Goal: Task Accomplishment & Management: Use online tool/utility

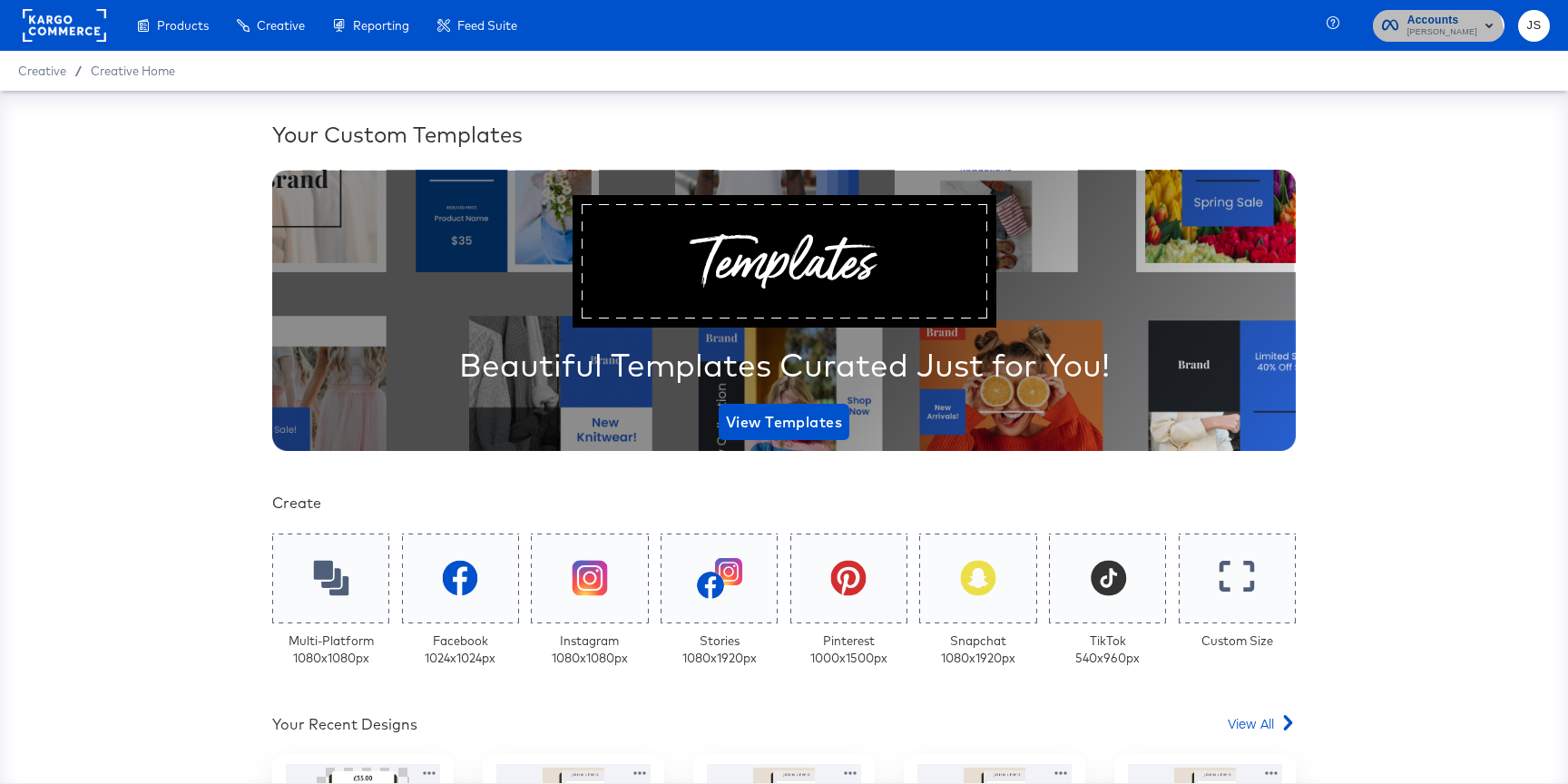
click at [1456, 39] on span "John Lewis" at bounding box center [1443, 32] width 70 height 15
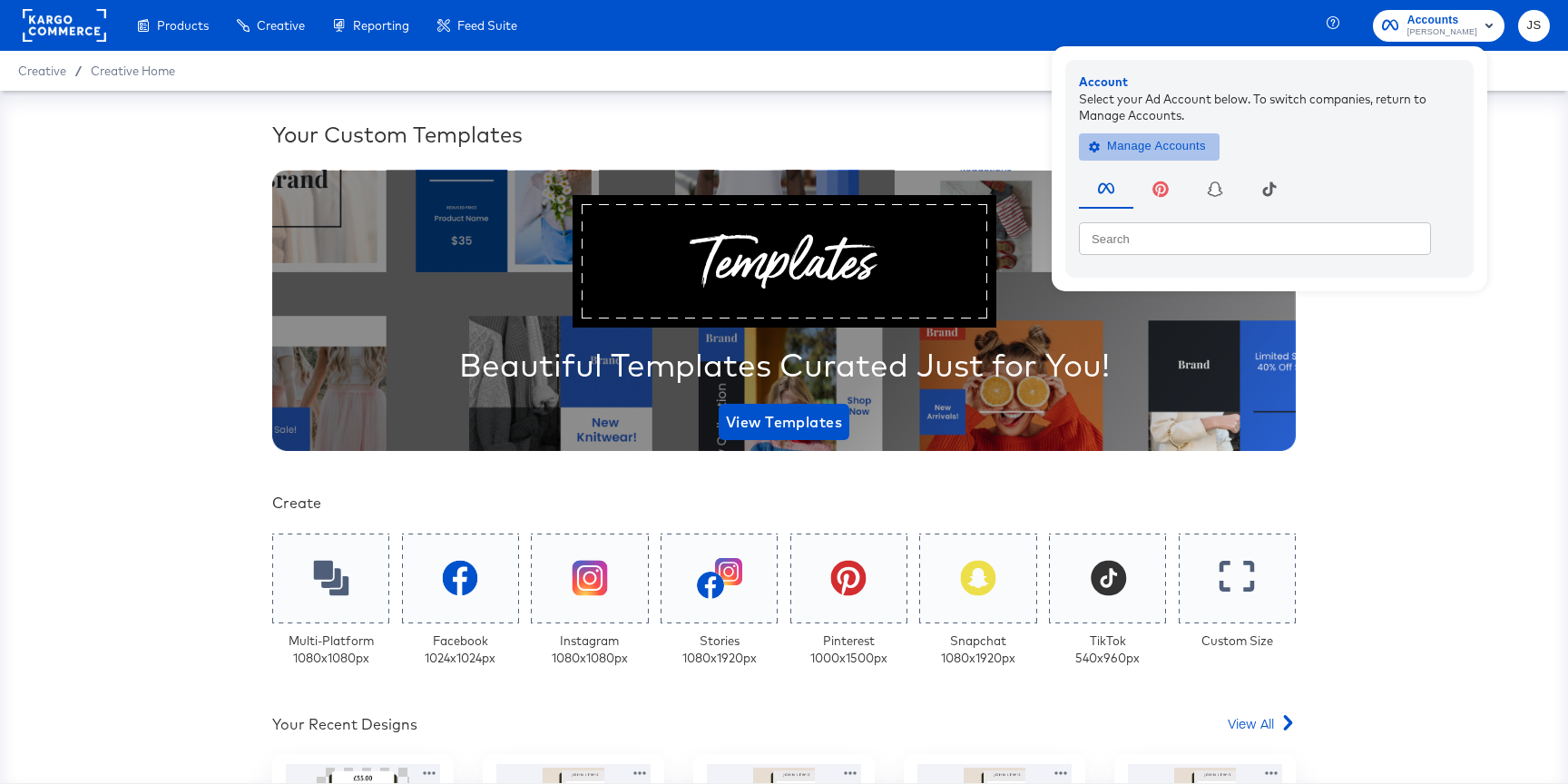
click at [1167, 153] on span "Manage Accounts" at bounding box center [1149, 146] width 114 height 20
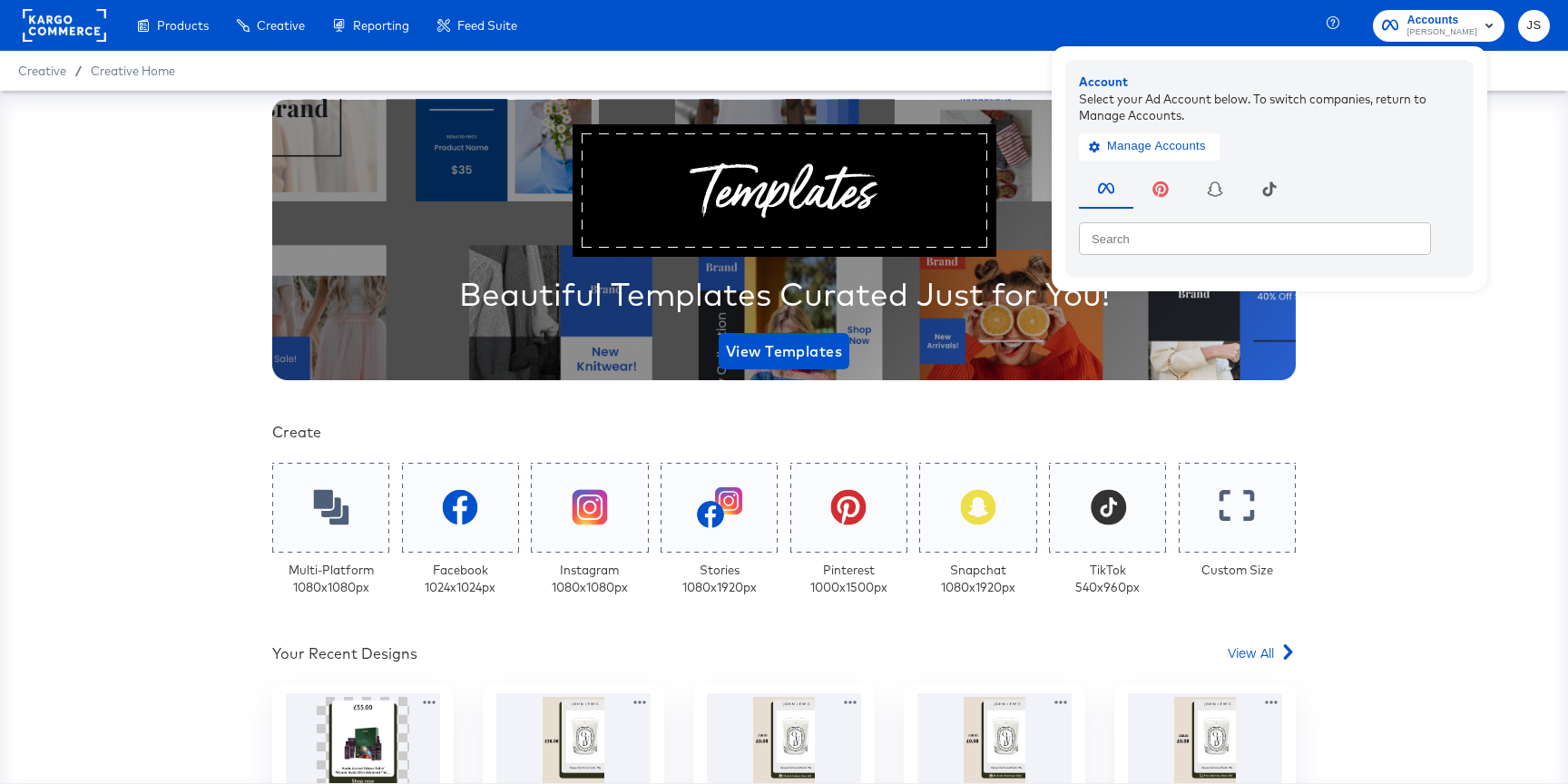
scroll to position [87, 0]
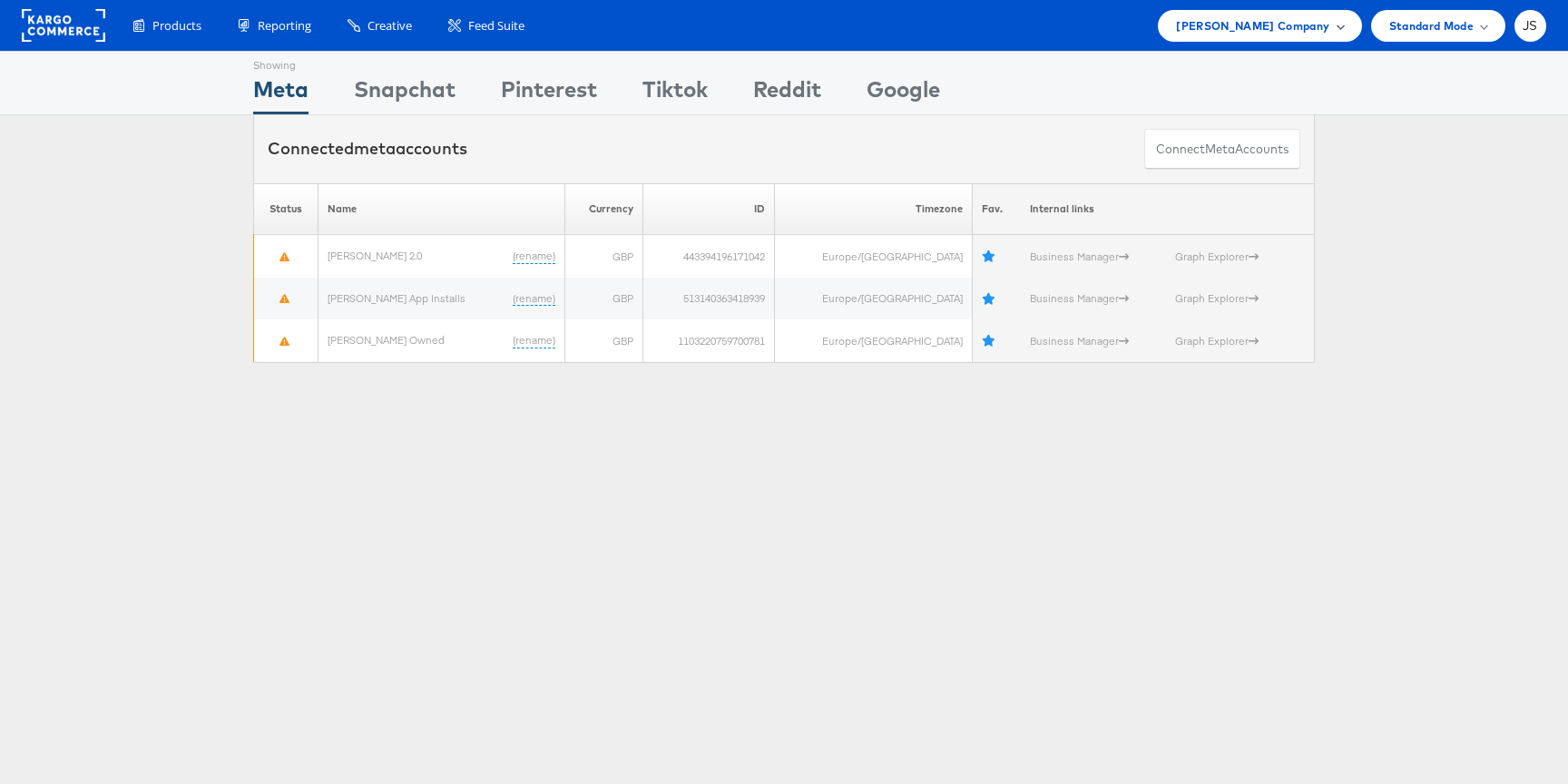
click at [1267, 31] on span "John Lewis Company" at bounding box center [1253, 26] width 153 height 19
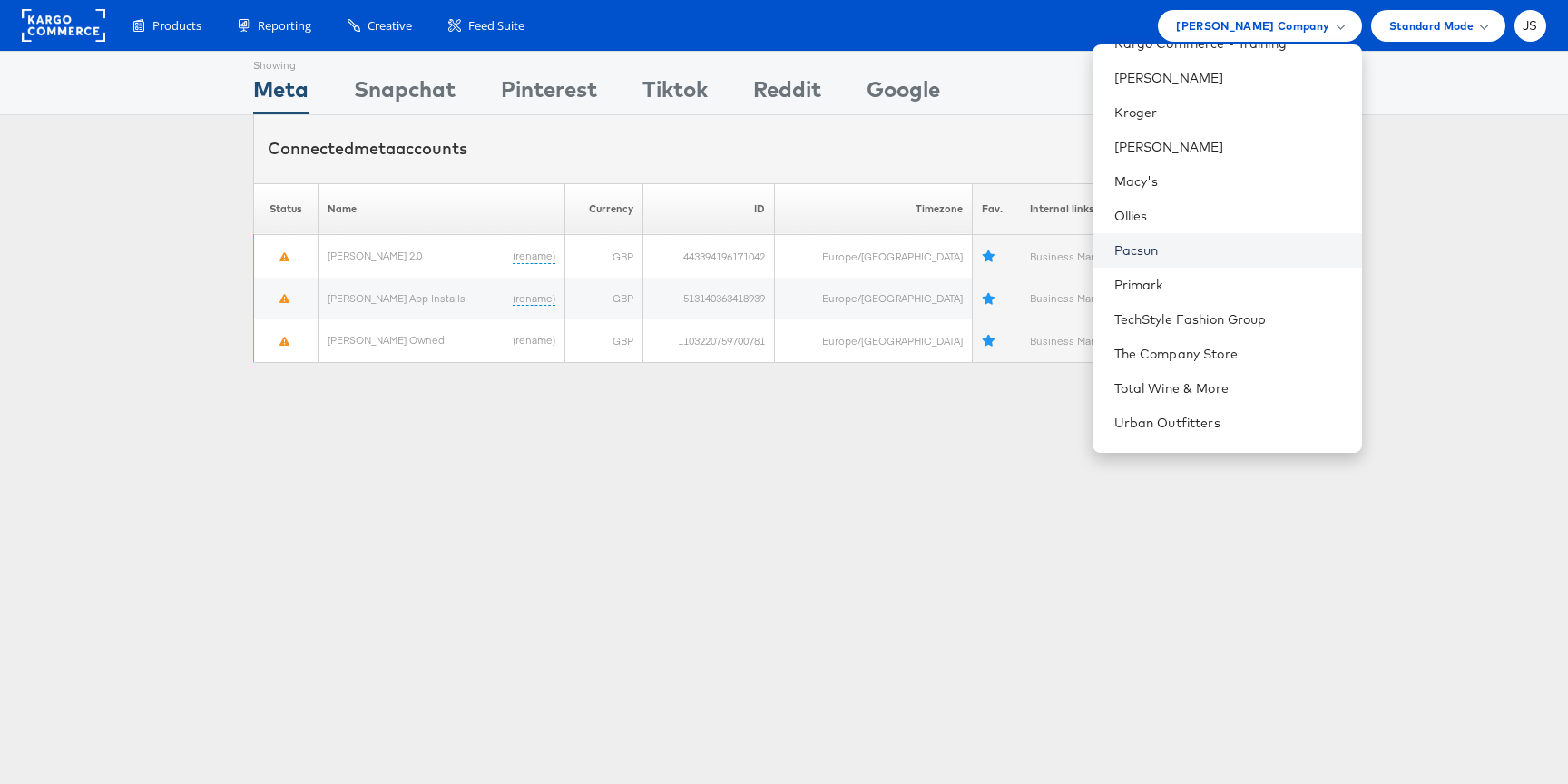
scroll to position [528, 0]
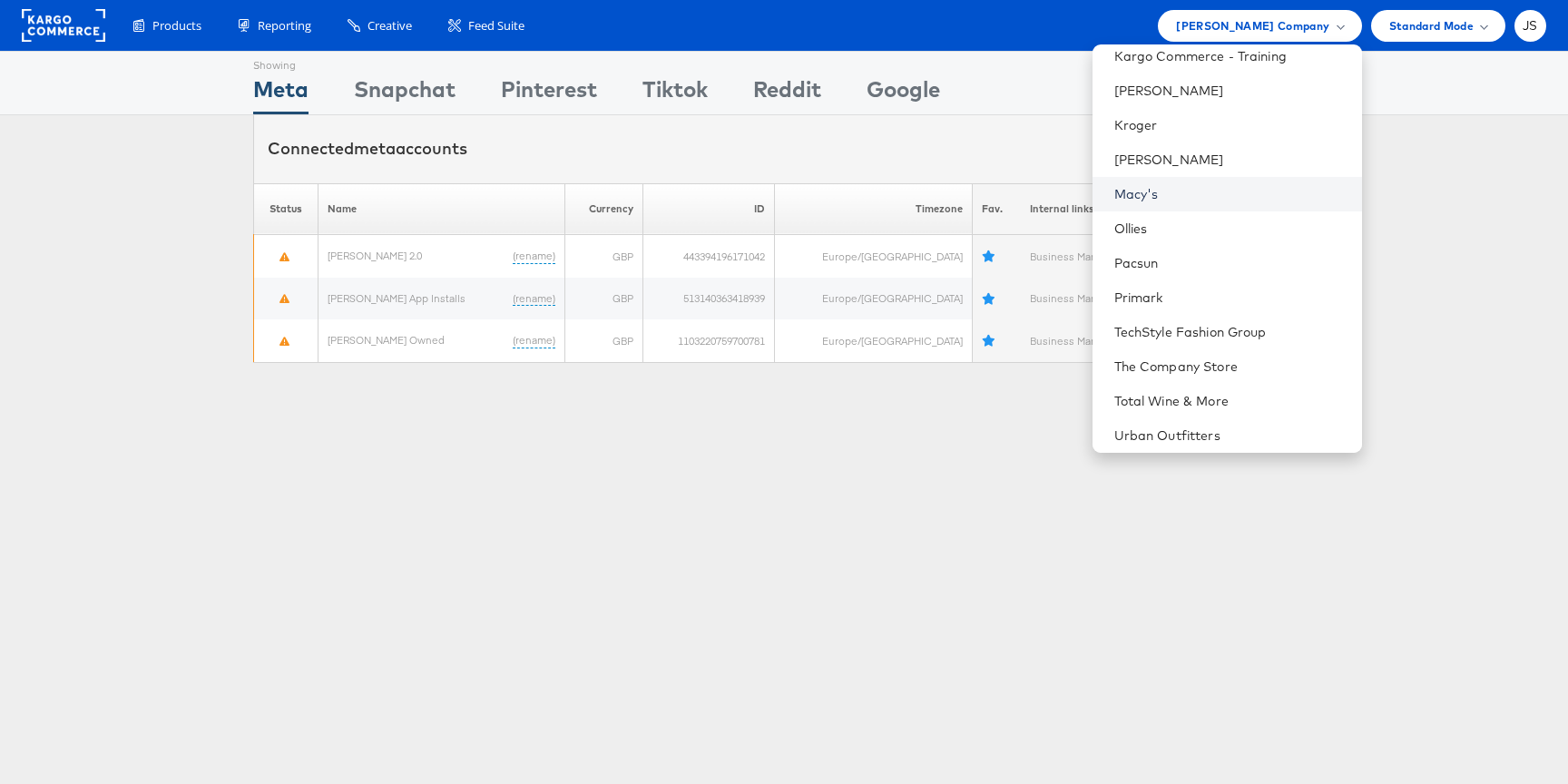
click at [1179, 192] on link "Macy's" at bounding box center [1231, 194] width 233 height 18
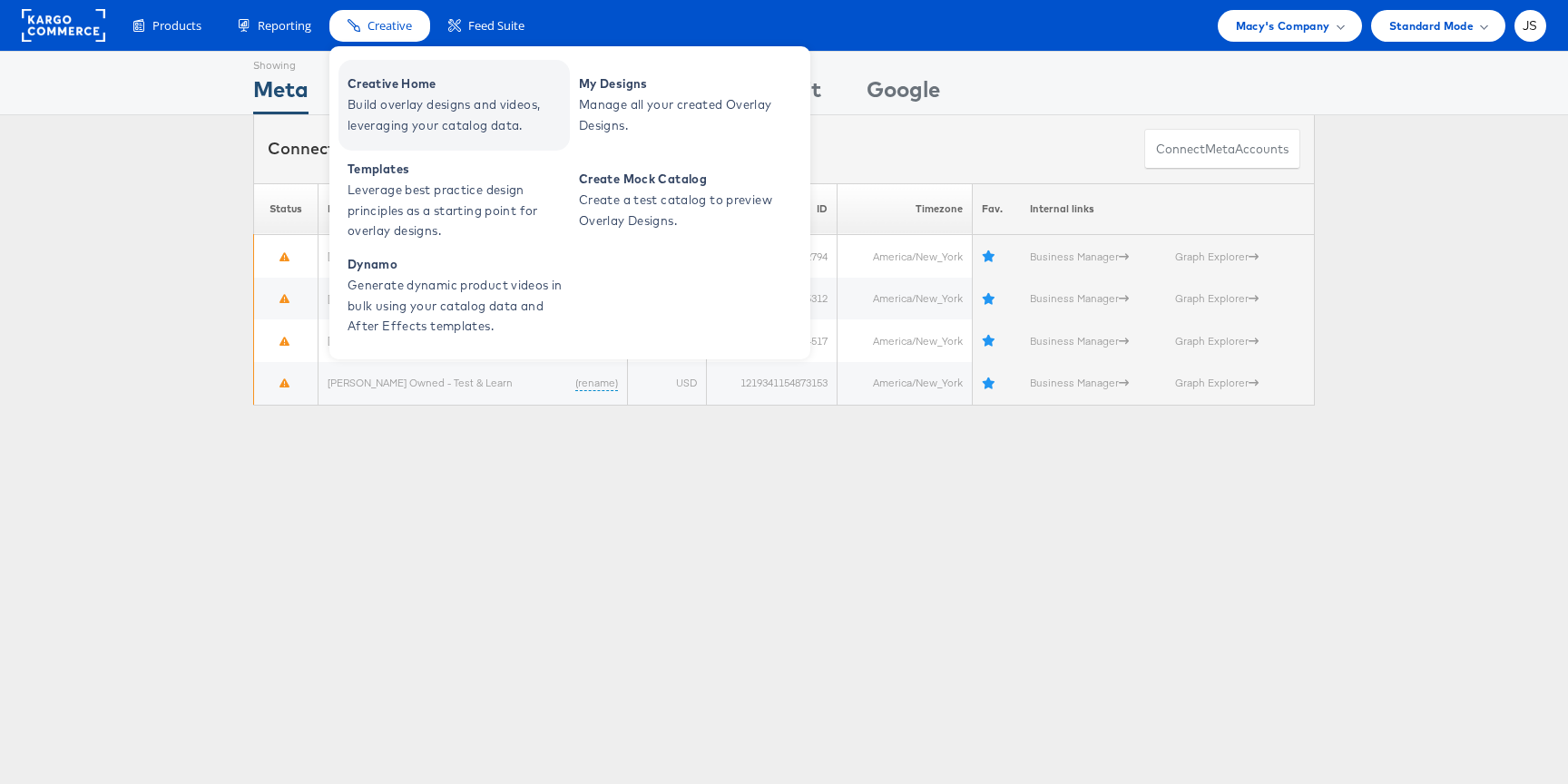
click at [382, 93] on span "Creative Home" at bounding box center [457, 84] width 218 height 20
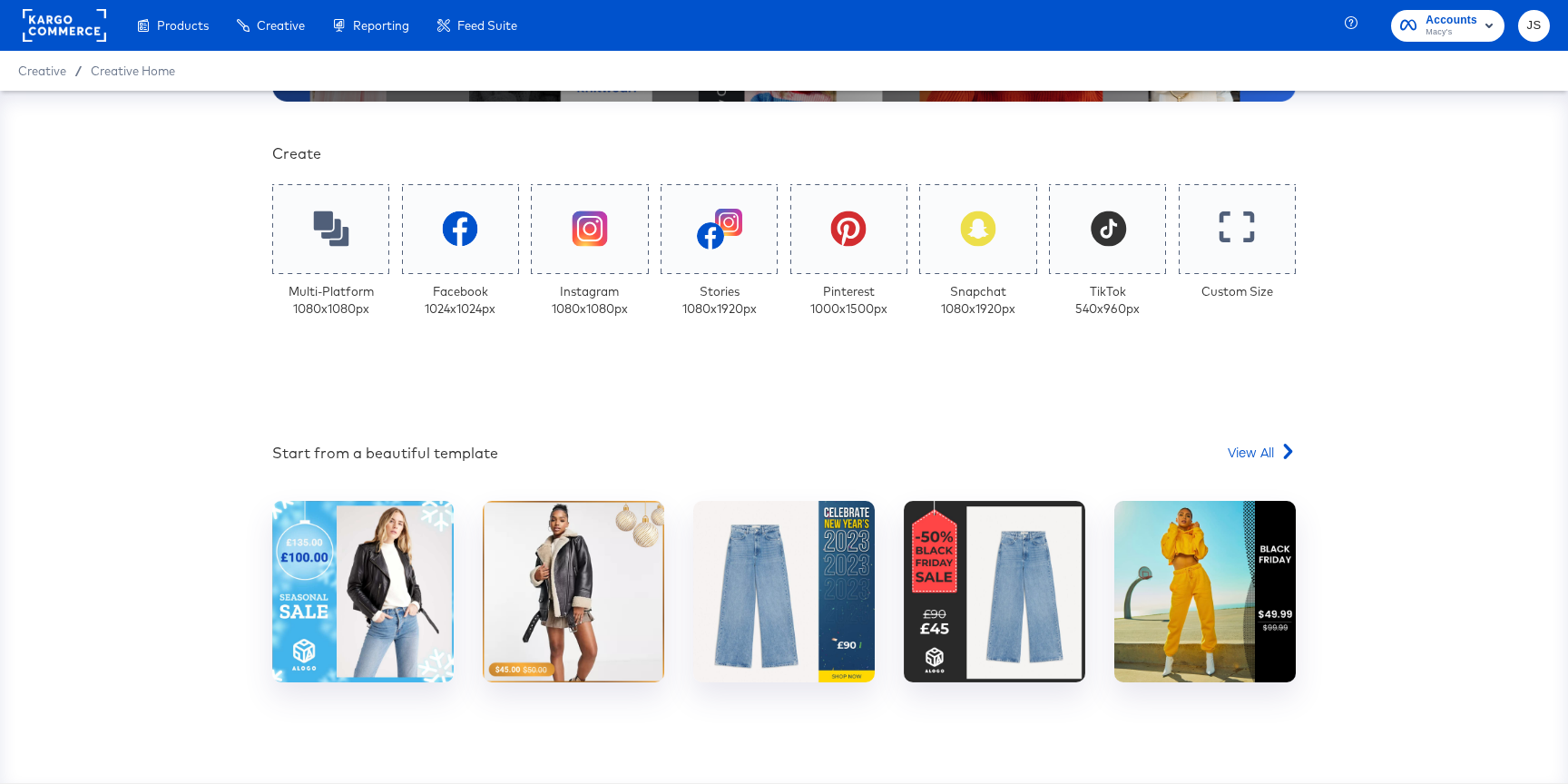
scroll to position [563, 0]
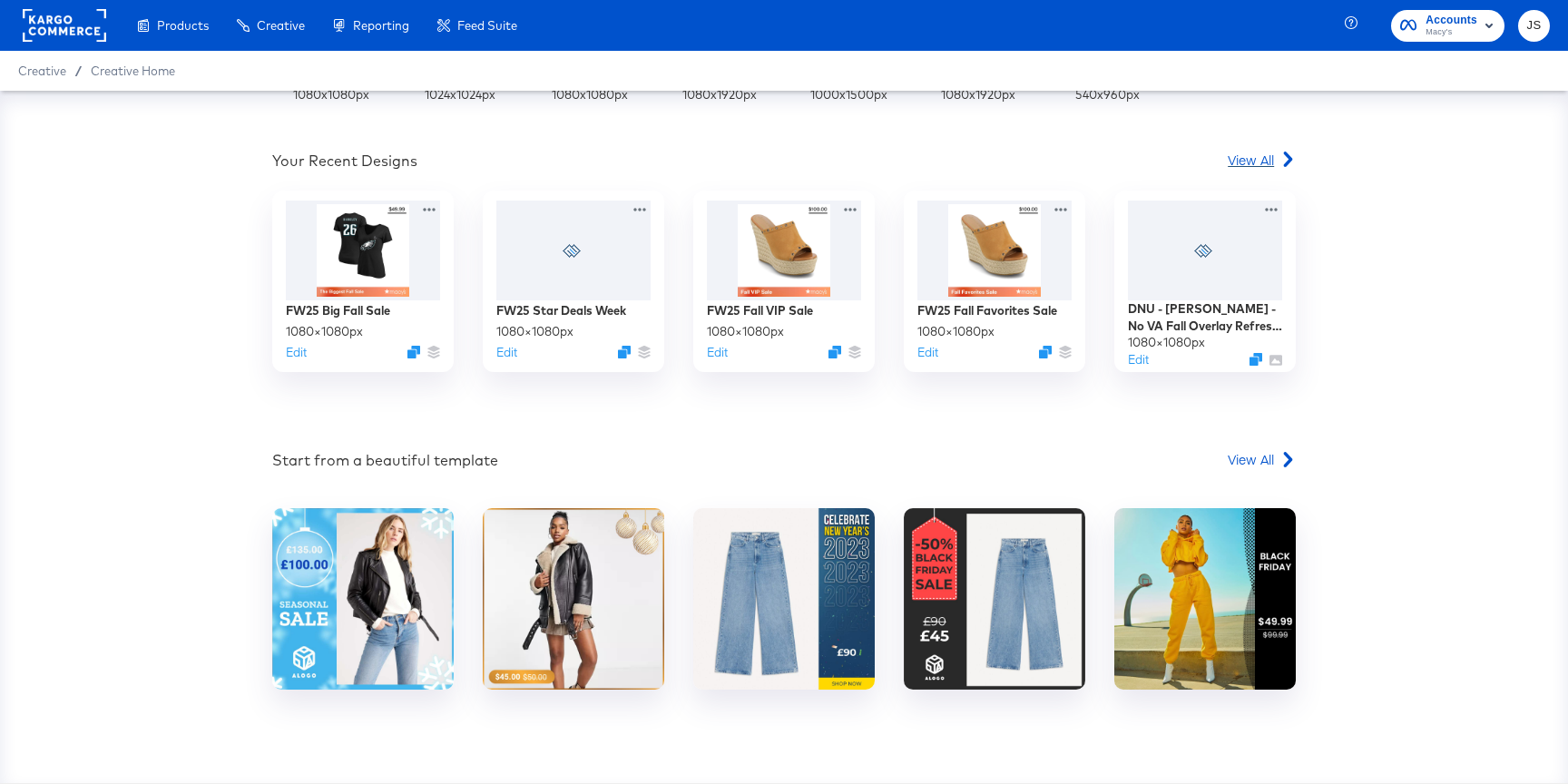
click at [1272, 158] on span "View All" at bounding box center [1251, 159] width 47 height 18
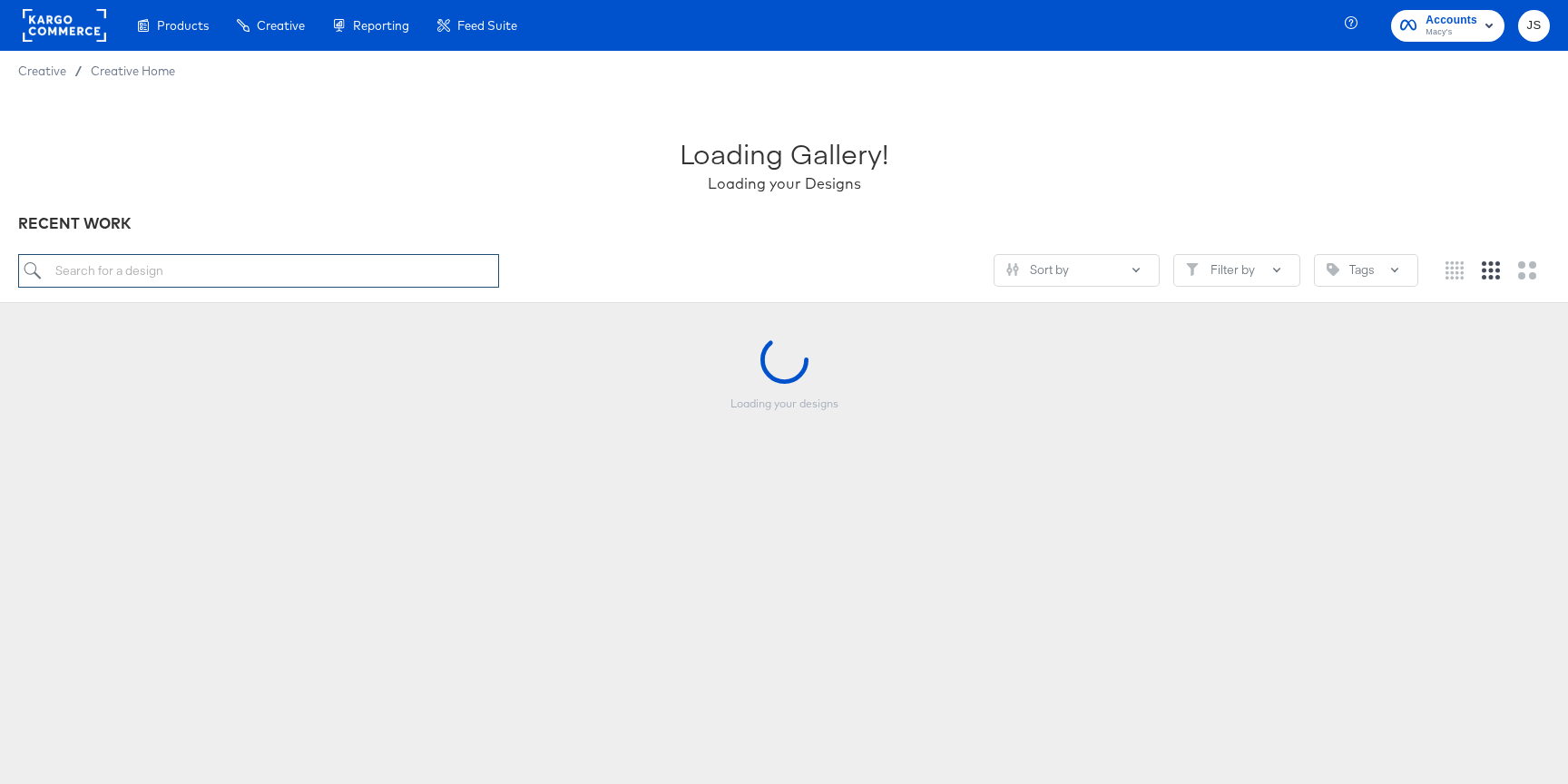
click at [182, 275] on input "search" at bounding box center [258, 271] width 481 height 34
type input "snapchat"
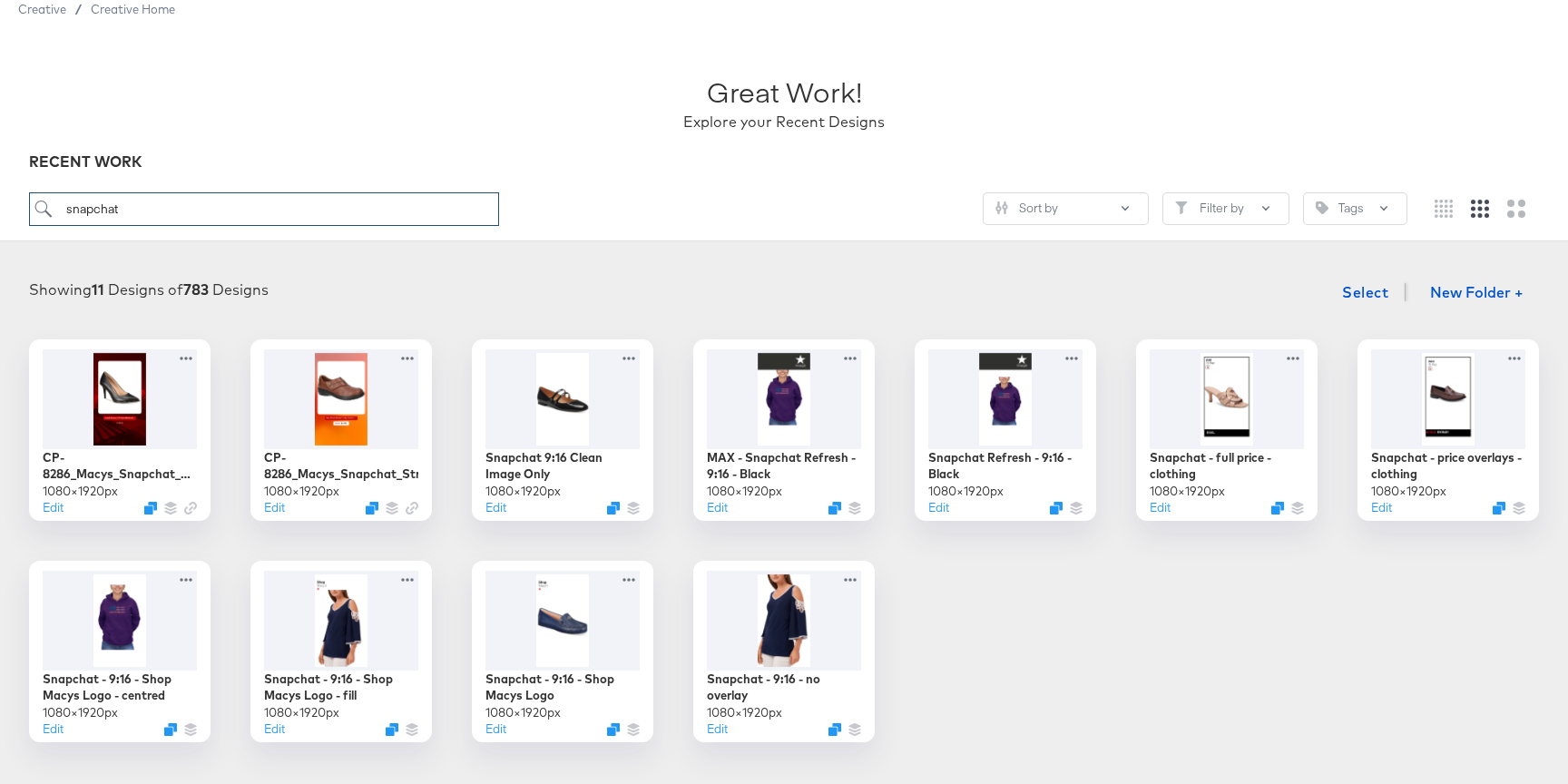
scroll to position [91, 0]
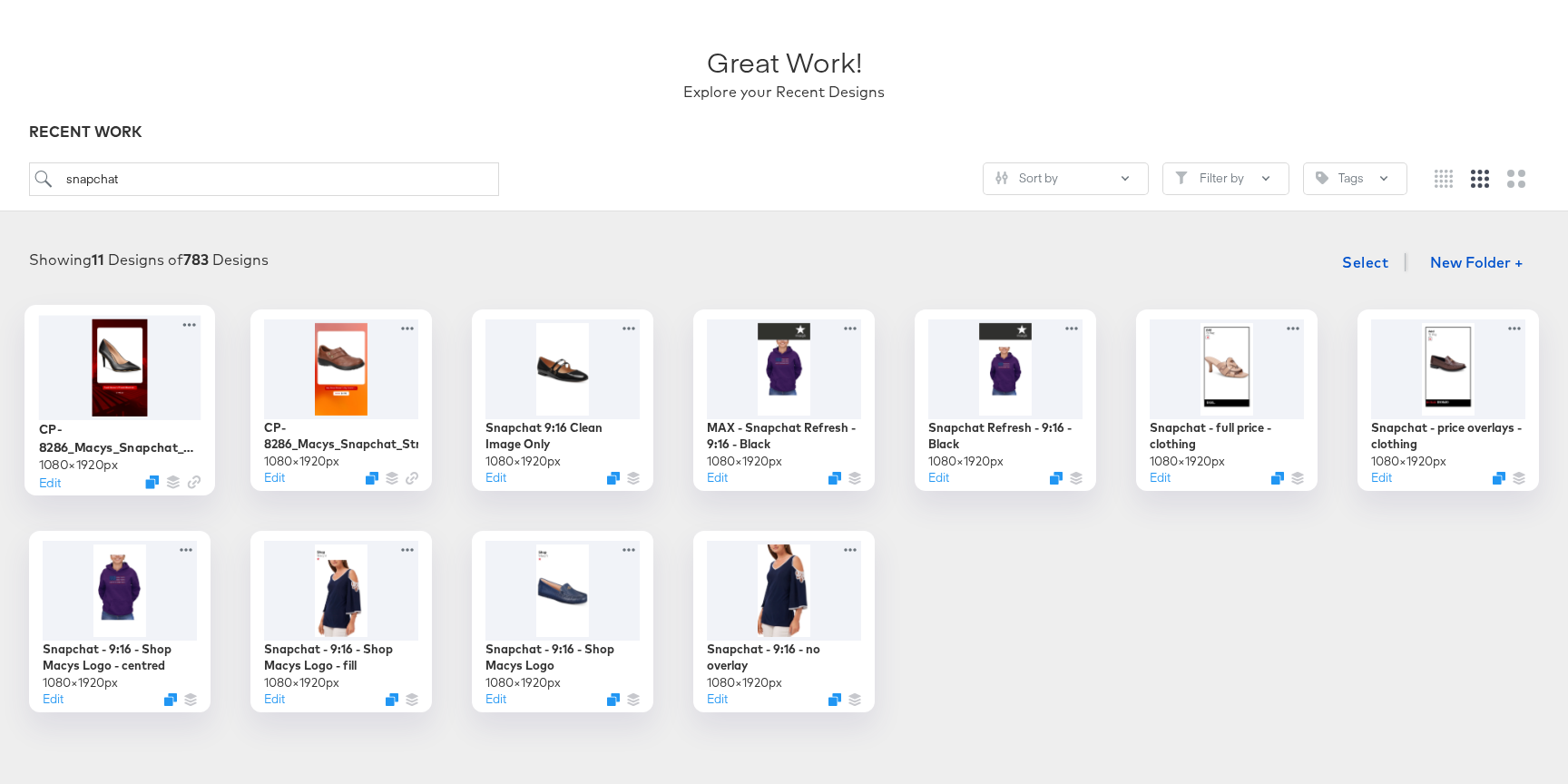
click at [103, 371] on div at bounding box center [119, 366] width 162 height 104
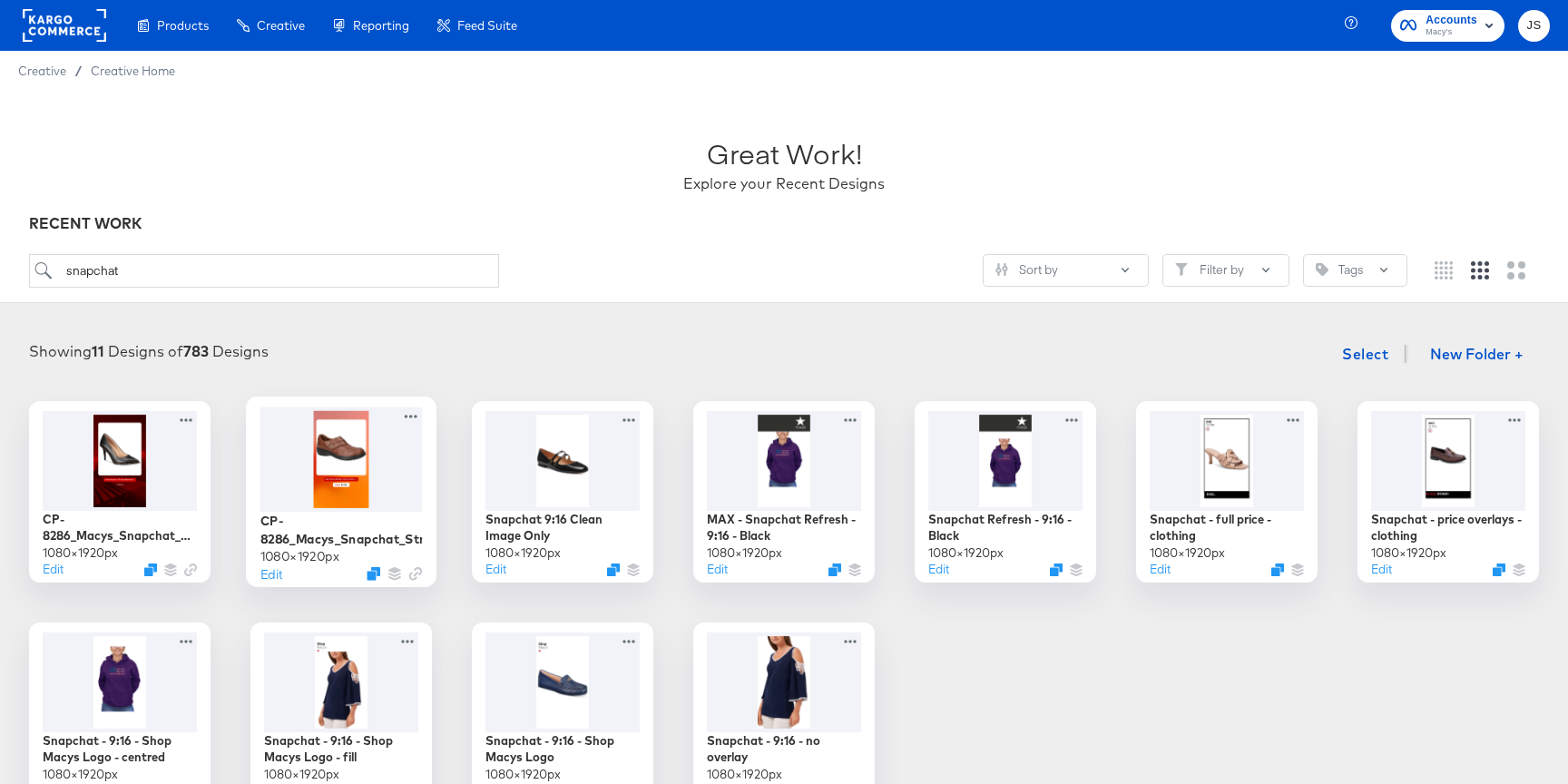
click at [345, 460] on div at bounding box center [341, 458] width 162 height 104
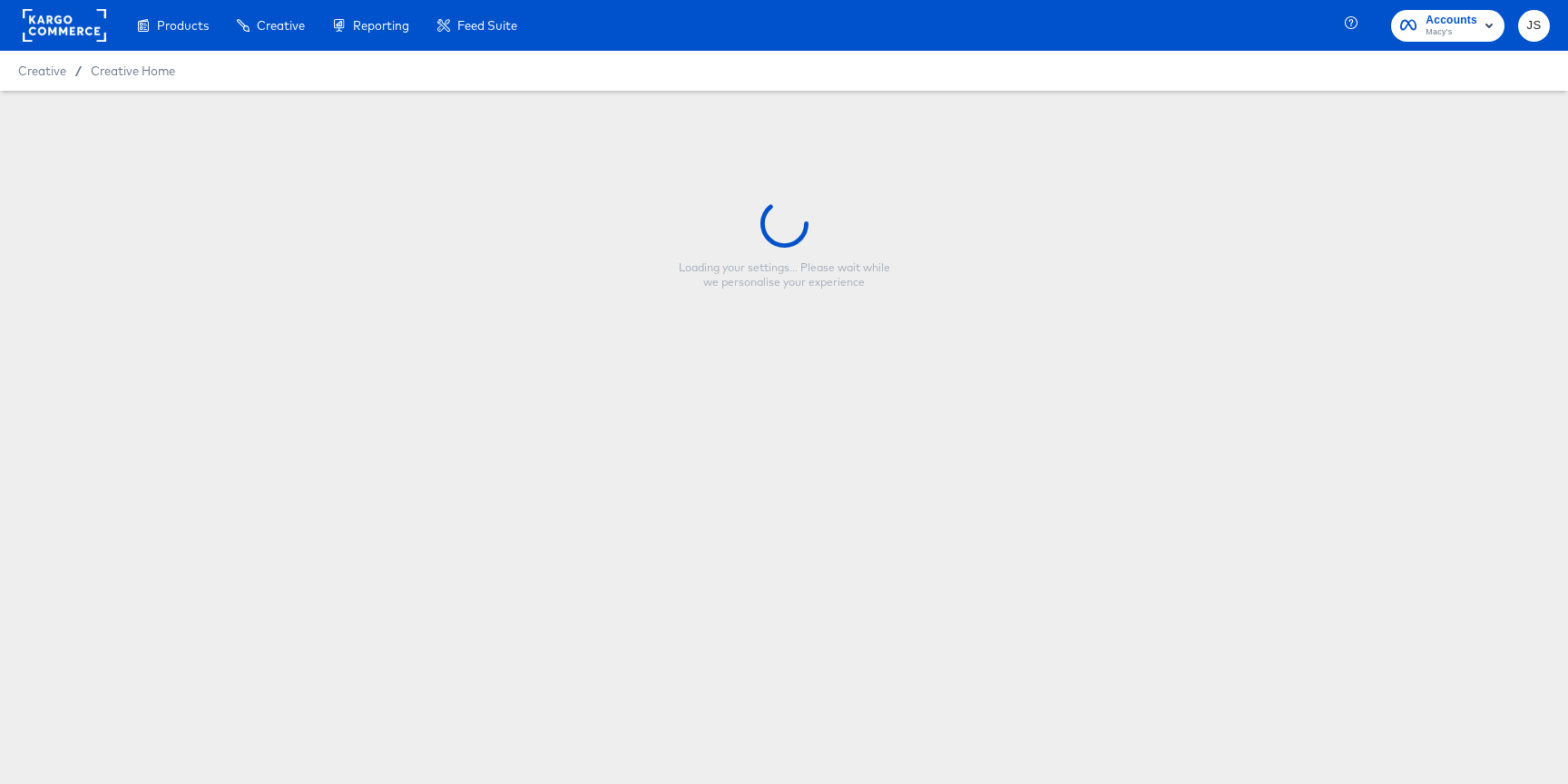
type input "CP-8286_Macys_Snapchat_Strikethrough"
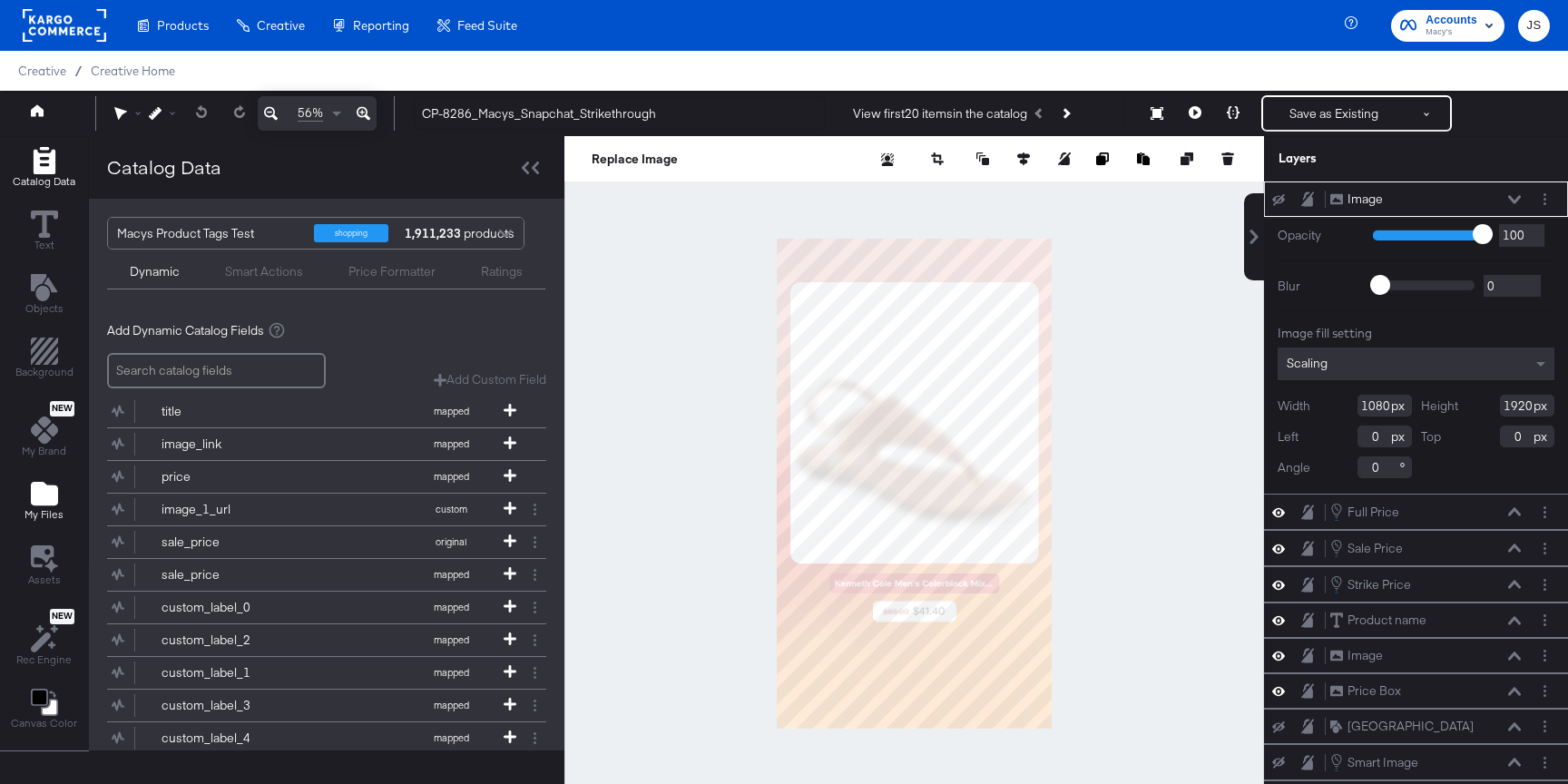
click at [55, 495] on icon "Add Files" at bounding box center [45, 494] width 27 height 23
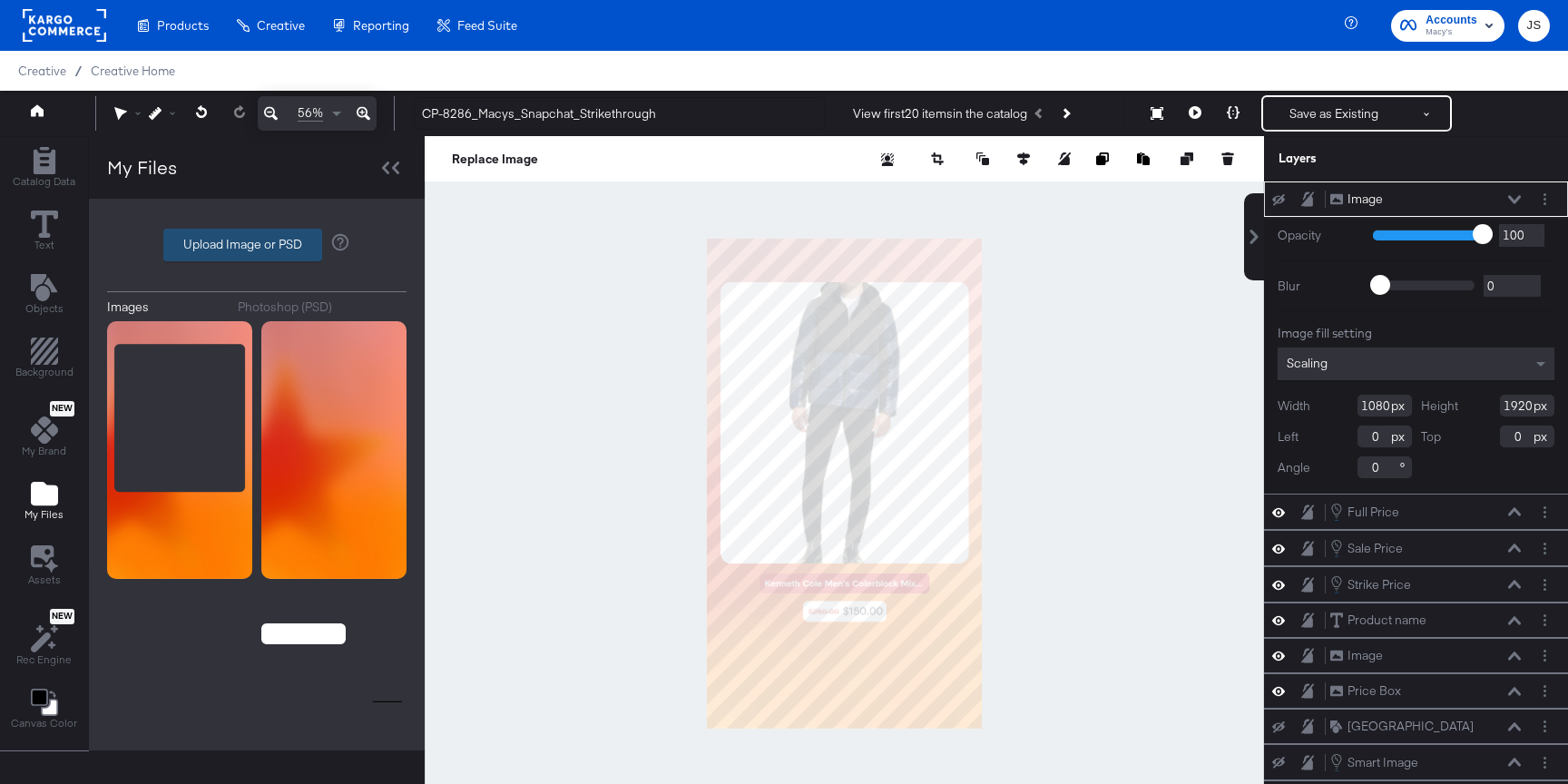
click at [242, 253] on label "Upload Image or PSD" at bounding box center [243, 245] width 157 height 31
click at [256, 245] on input "Upload Image or PSD" at bounding box center [256, 245] width 0 height 0
type input "C:\fakepath\Snapchat Safezone.png"
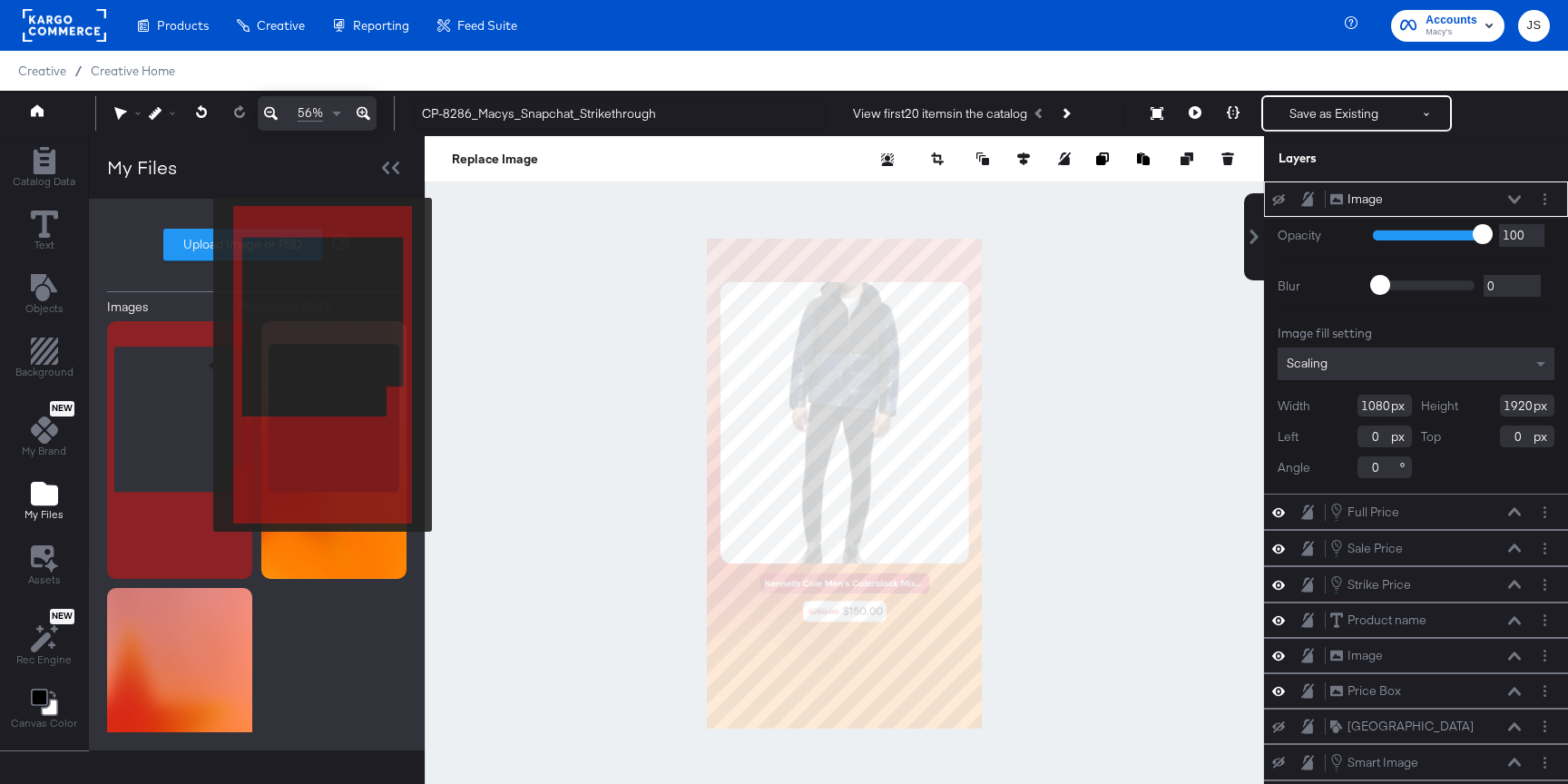
click at [201, 365] on img at bounding box center [179, 450] width 145 height 257
